Goal: Find contact information: Find contact information

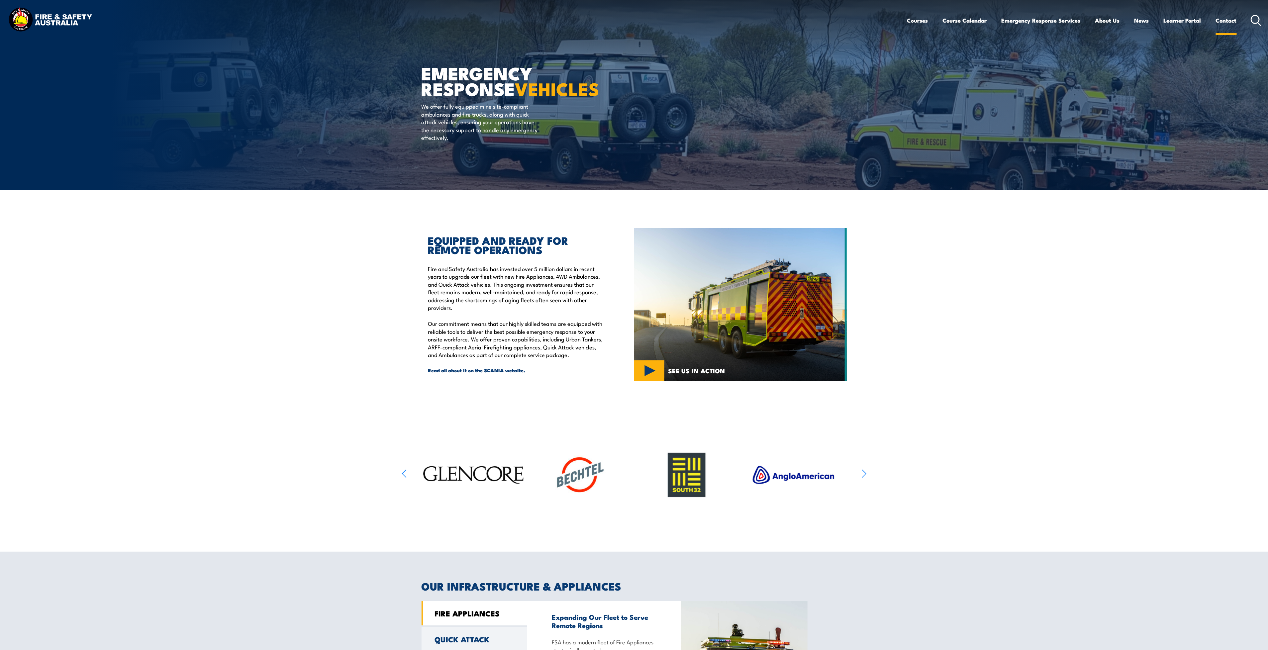
click at [1228, 22] on link "Contact" at bounding box center [1226, 21] width 21 height 18
